Goal: Transaction & Acquisition: Purchase product/service

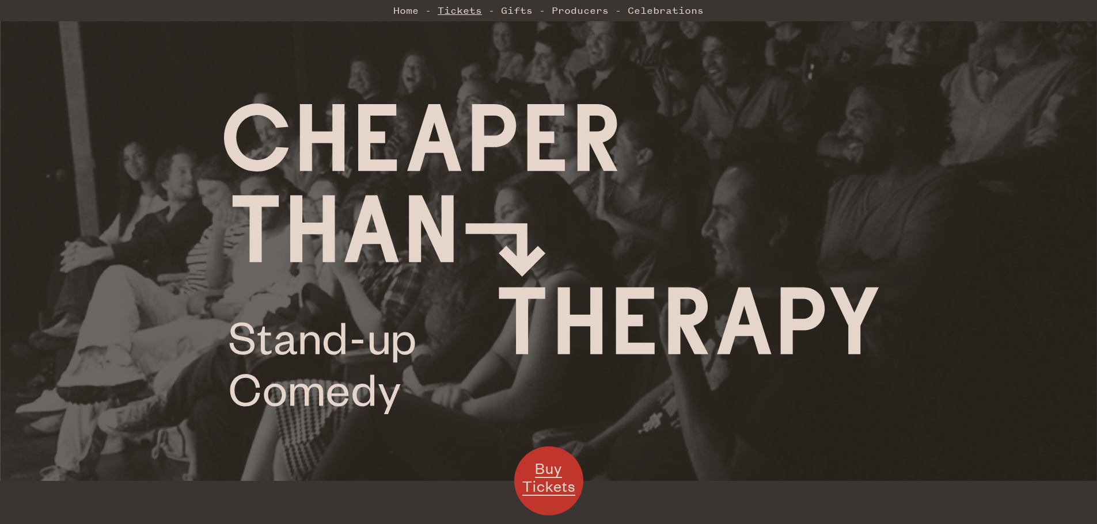
click at [471, 14] on link "Tickets" at bounding box center [459, 10] width 44 height 23
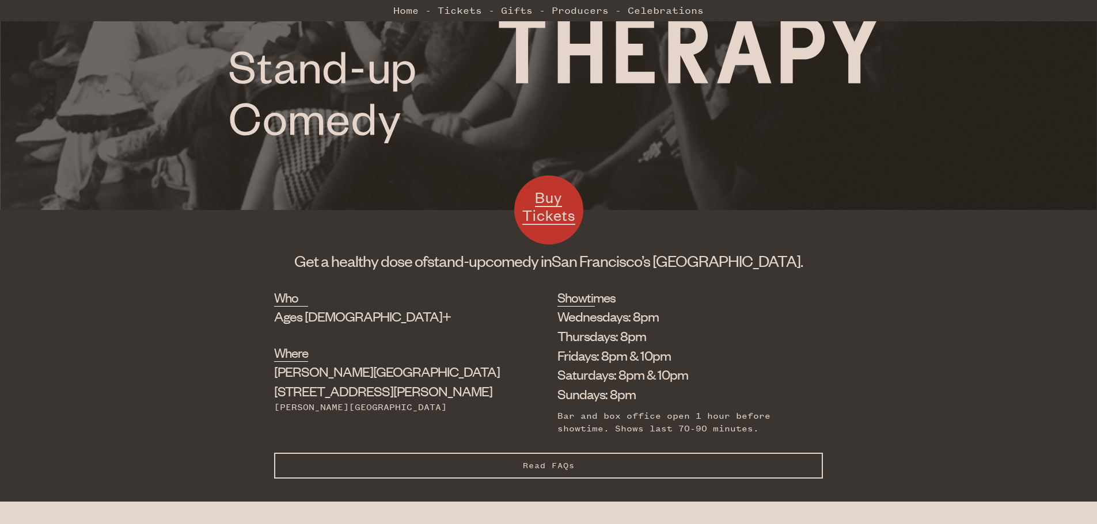
scroll to position [345, 0]
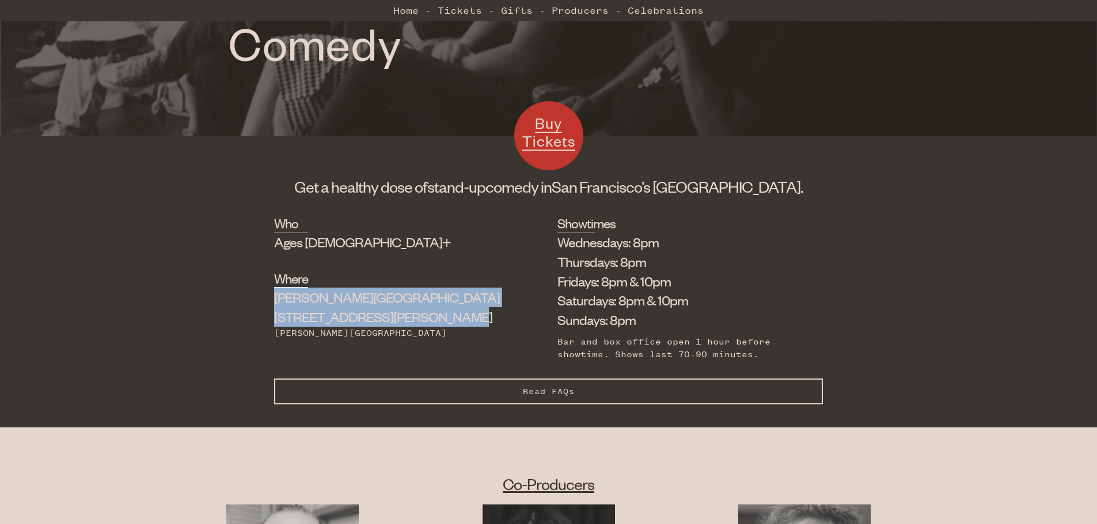
drag, startPoint x: 310, startPoint y: 298, endPoint x: 395, endPoint y: 323, distance: 88.3
click at [395, 323] on div "Shelton Theater 533 Sutter St" at bounding box center [387, 307] width 226 height 39
copy div "Shelton Theater 533 Sutter St"
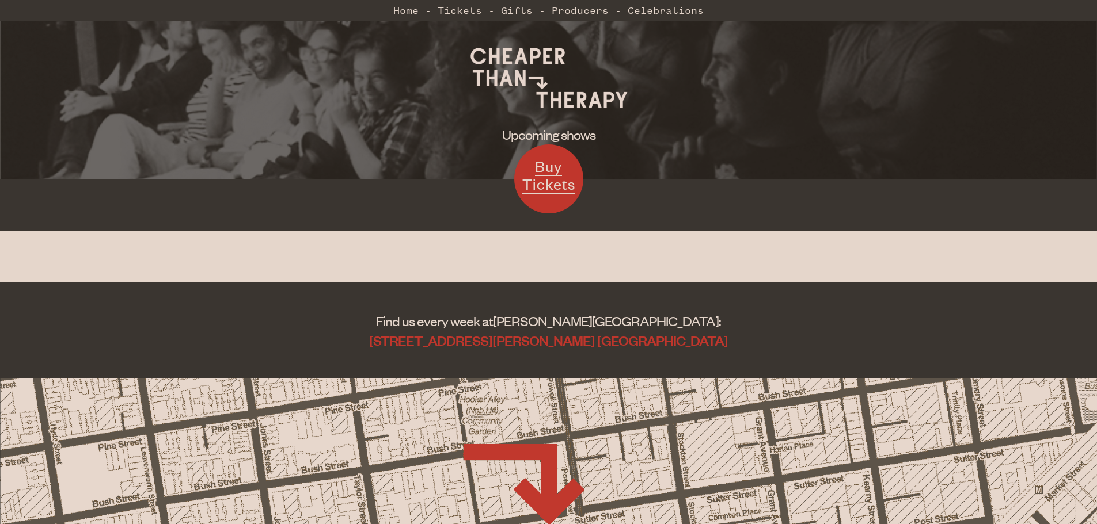
click at [542, 174] on span "Buy Tickets" at bounding box center [548, 175] width 53 height 37
